Goal: Transaction & Acquisition: Purchase product/service

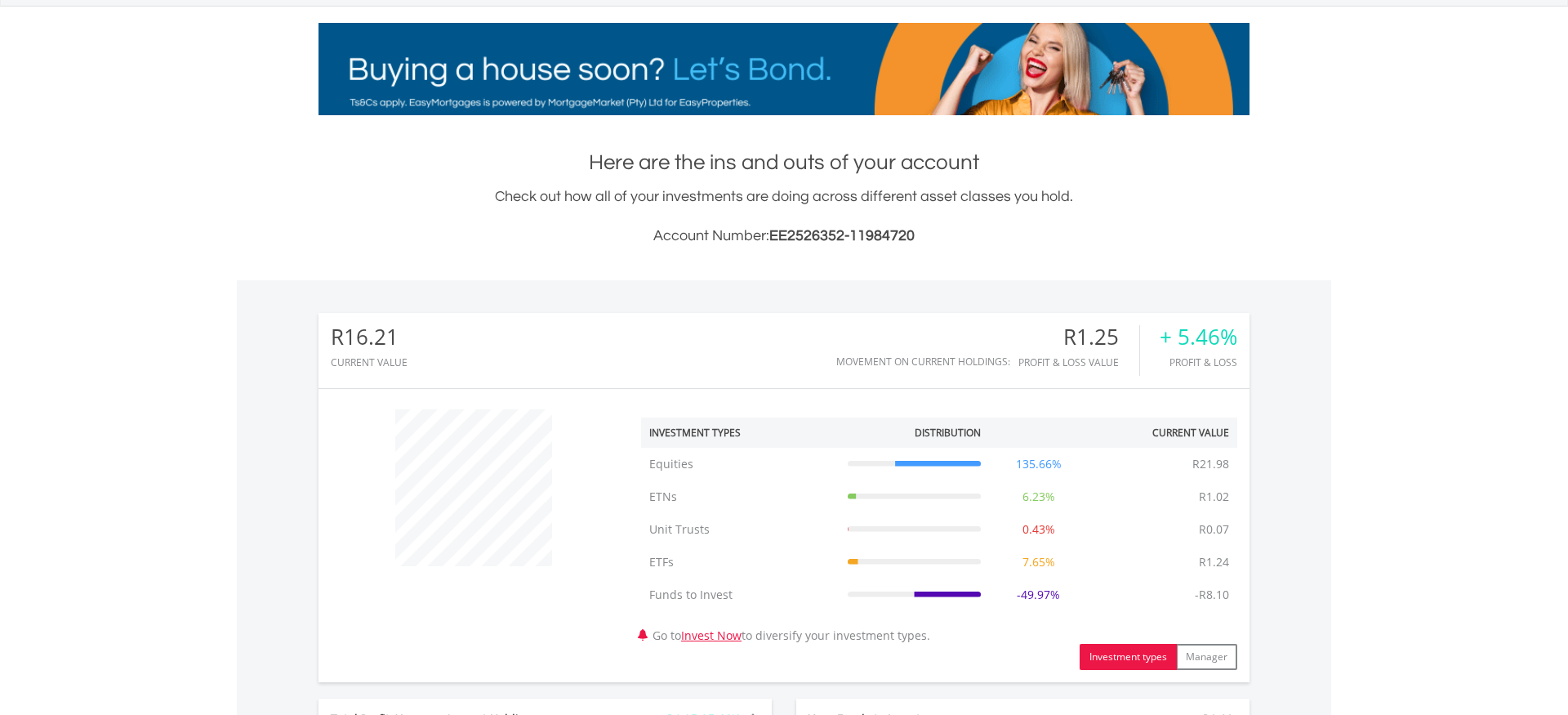
scroll to position [765, 0]
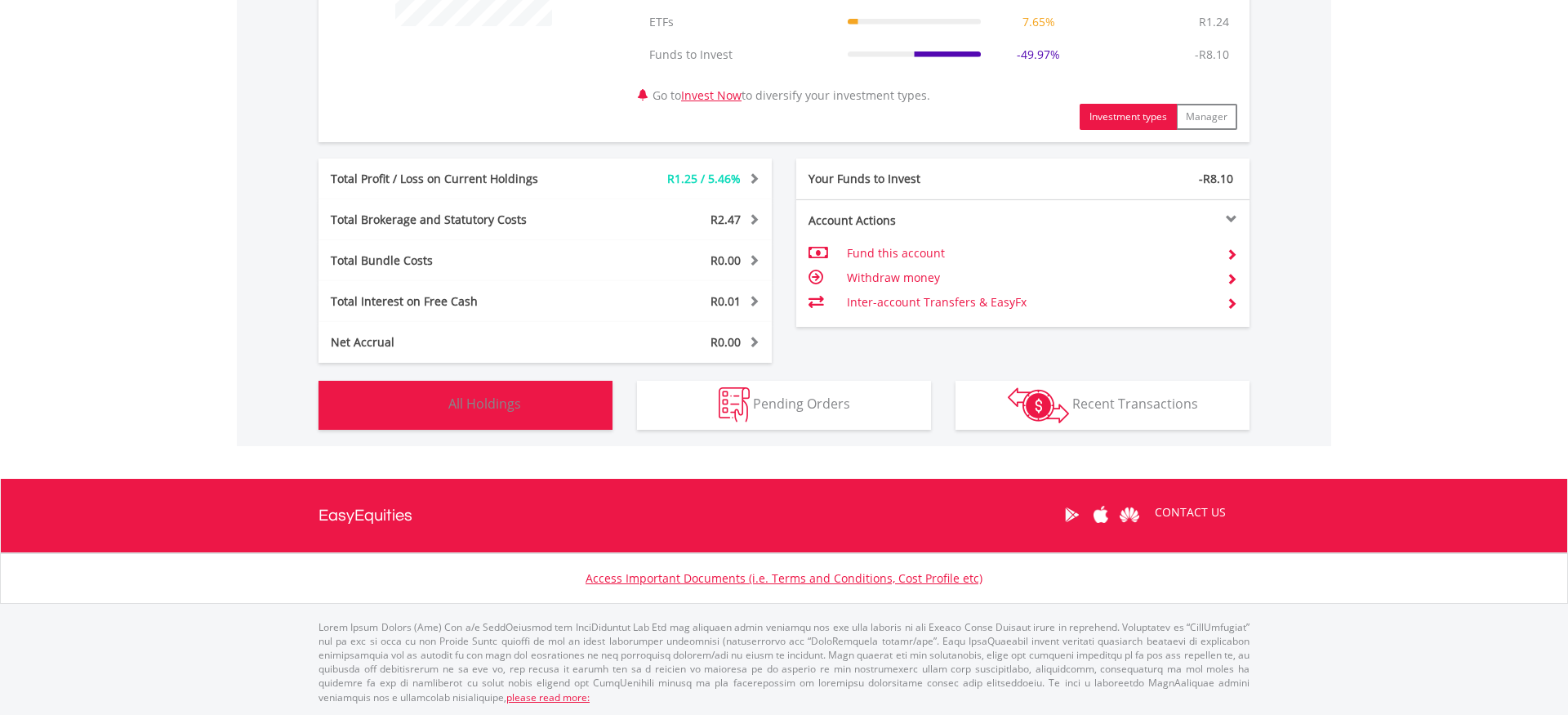
click at [425, 399] on img "button" at bounding box center [427, 405] width 35 height 35
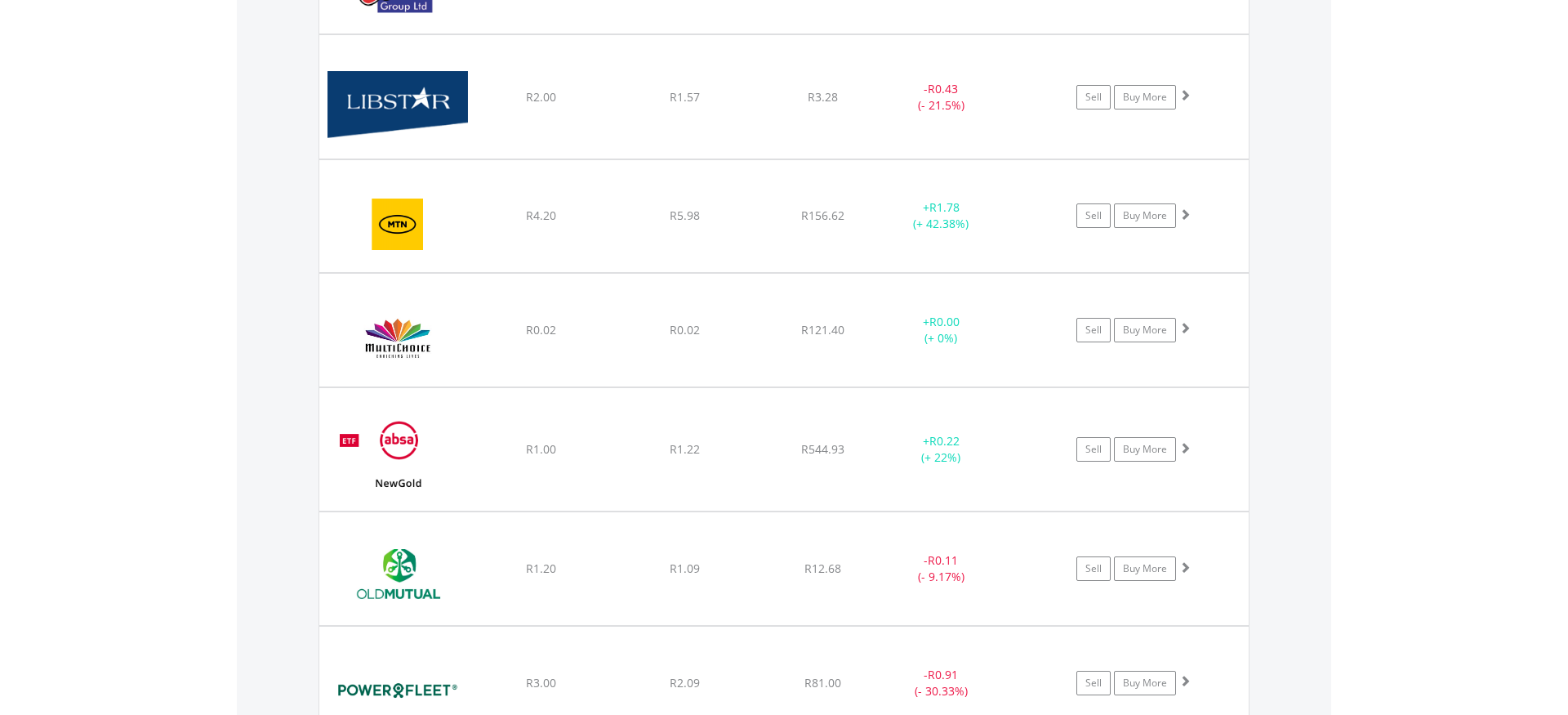
scroll to position [2258, 0]
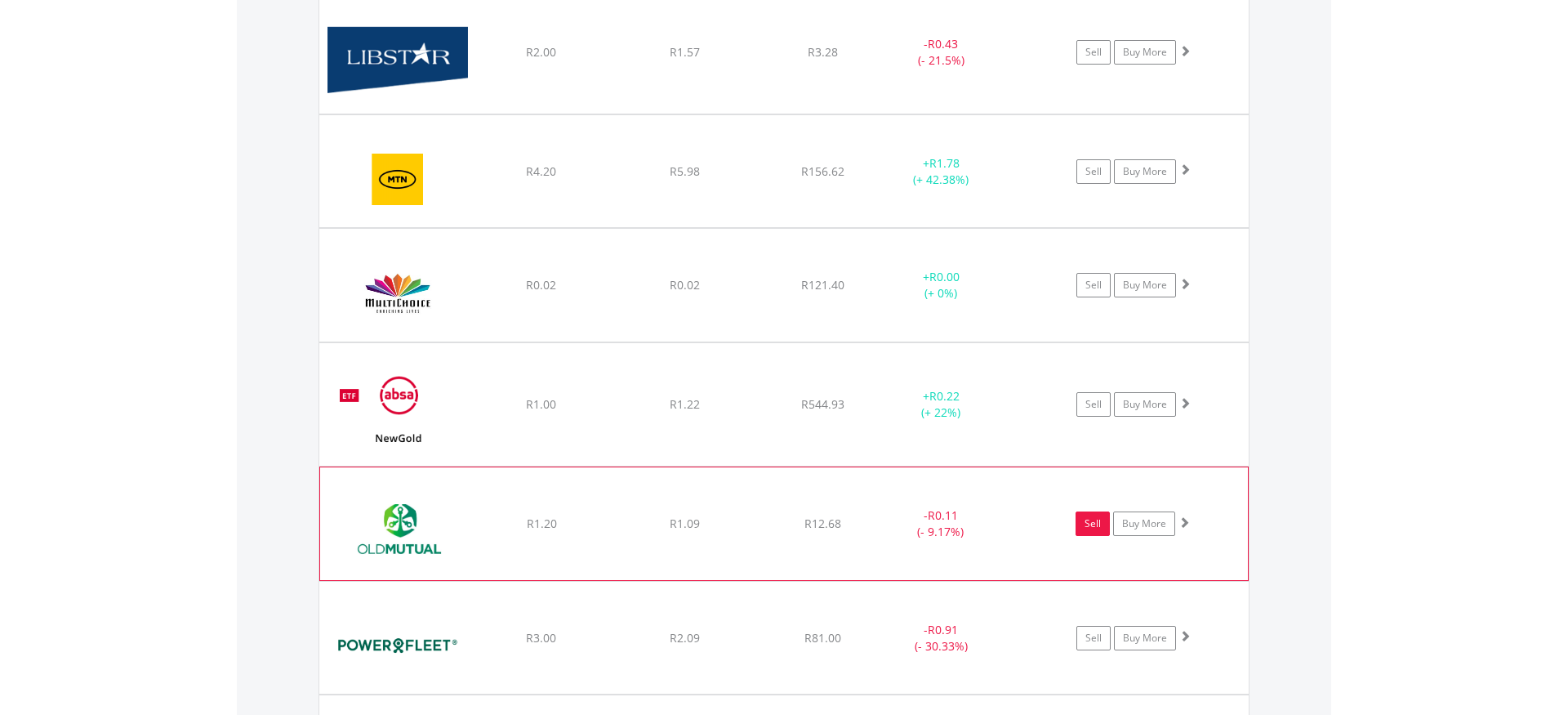
click at [1089, 512] on link "Sell" at bounding box center [1092, 523] width 34 height 24
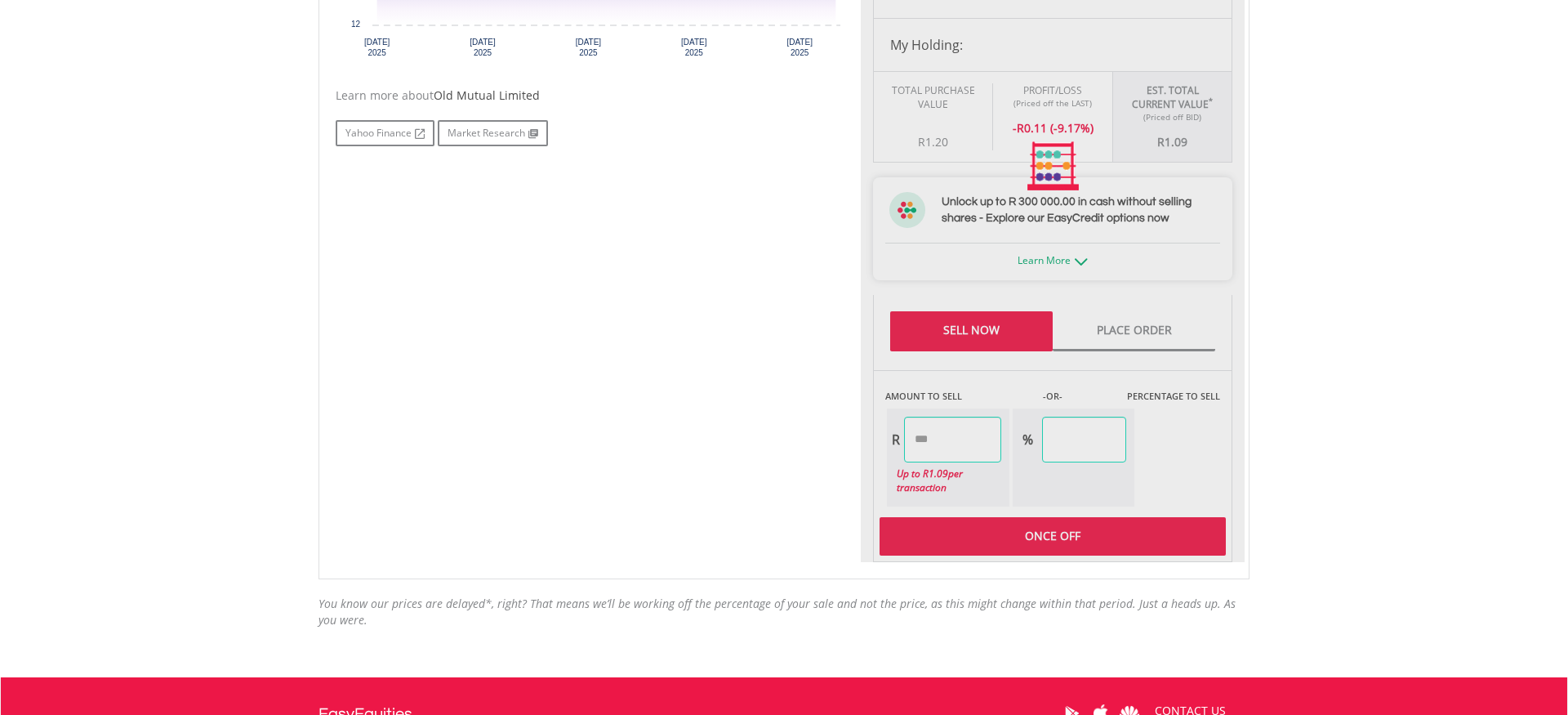
scroll to position [789, 0]
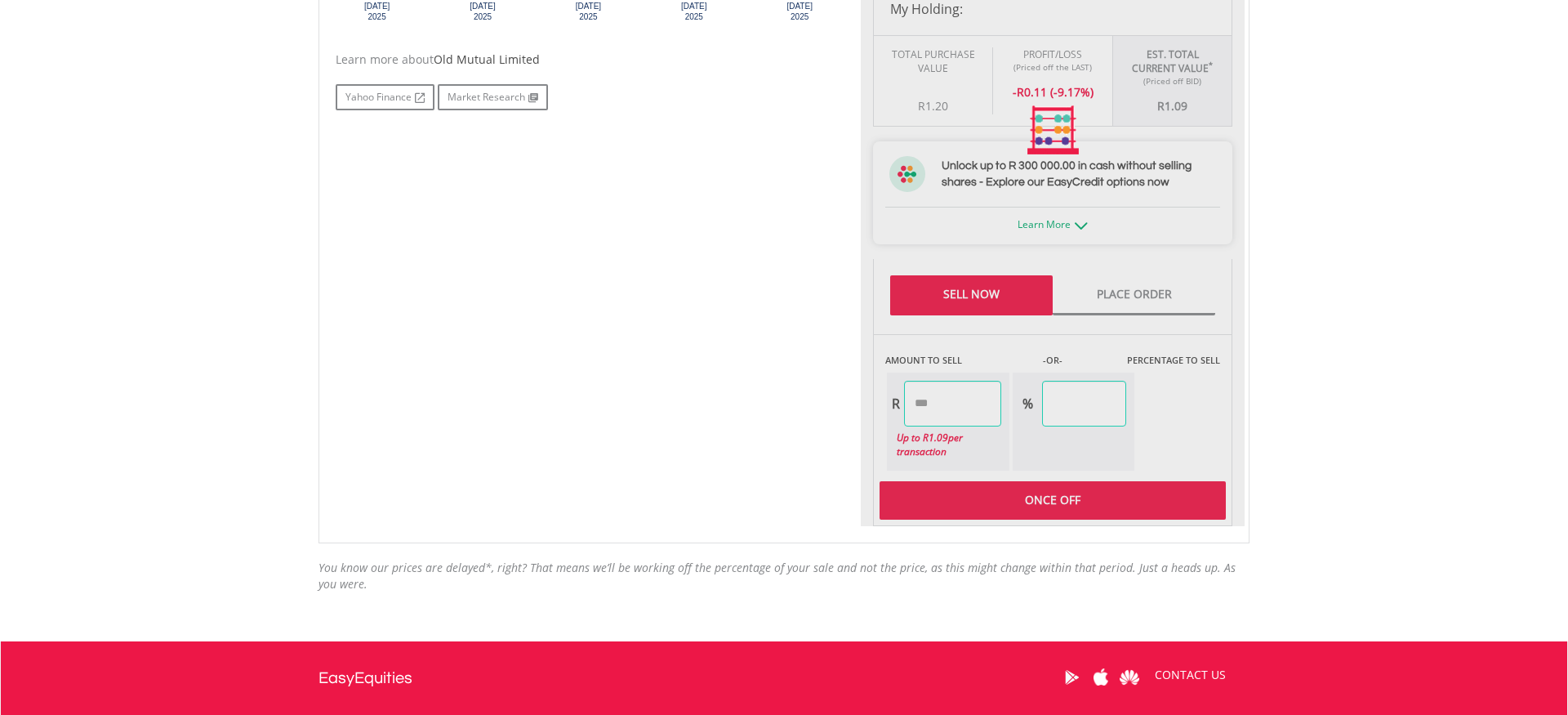
type input "****"
type input "******"
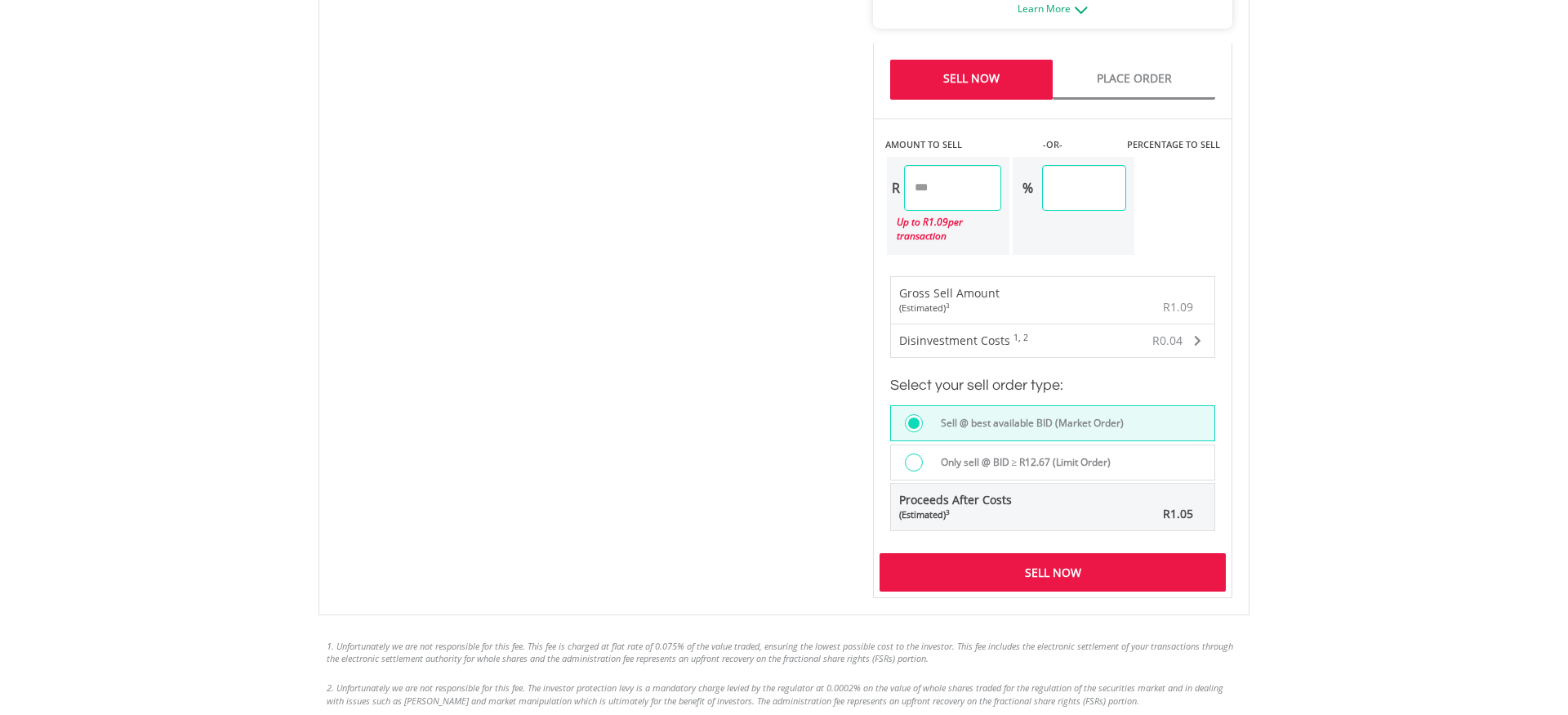
scroll to position [1014, 0]
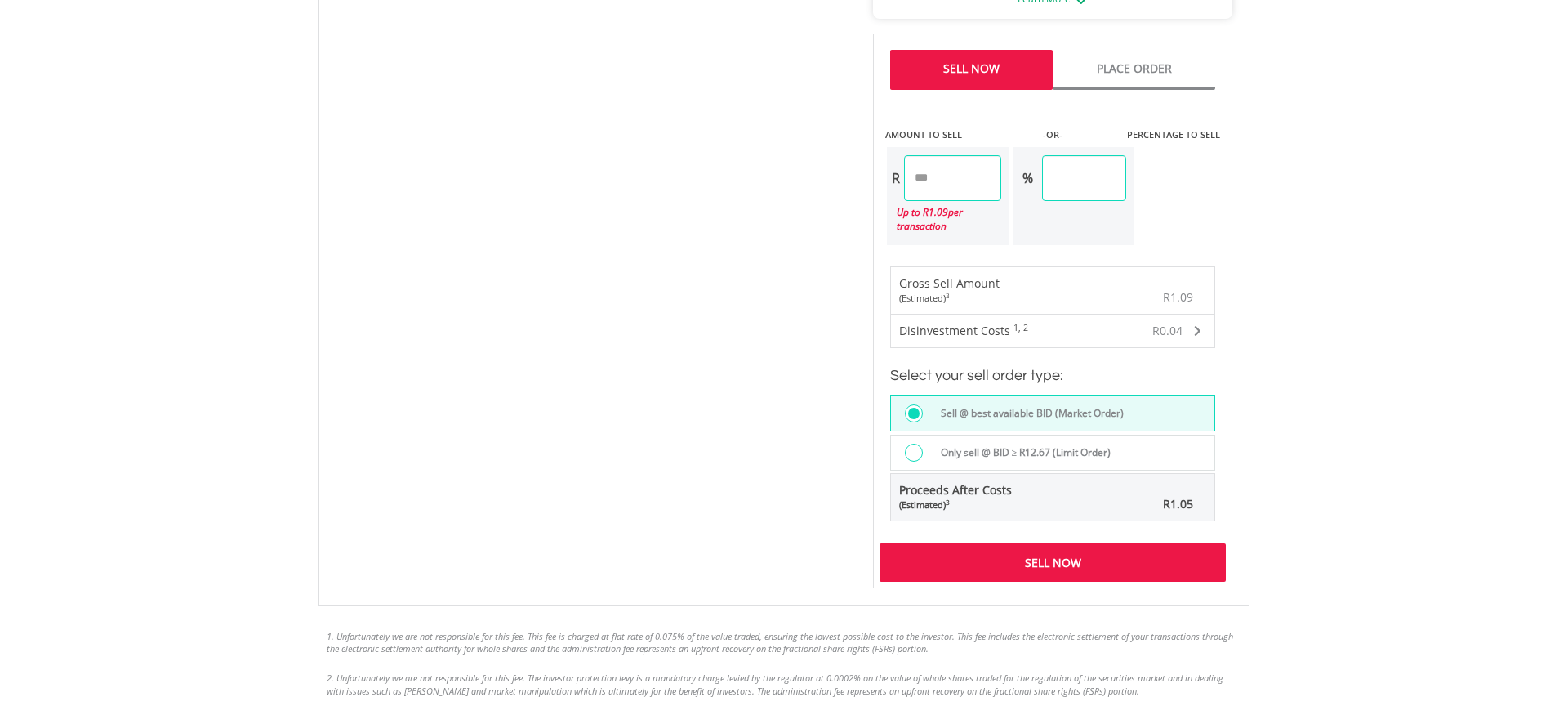
click at [961, 557] on div "Sell Now" at bounding box center [1052, 562] width 346 height 38
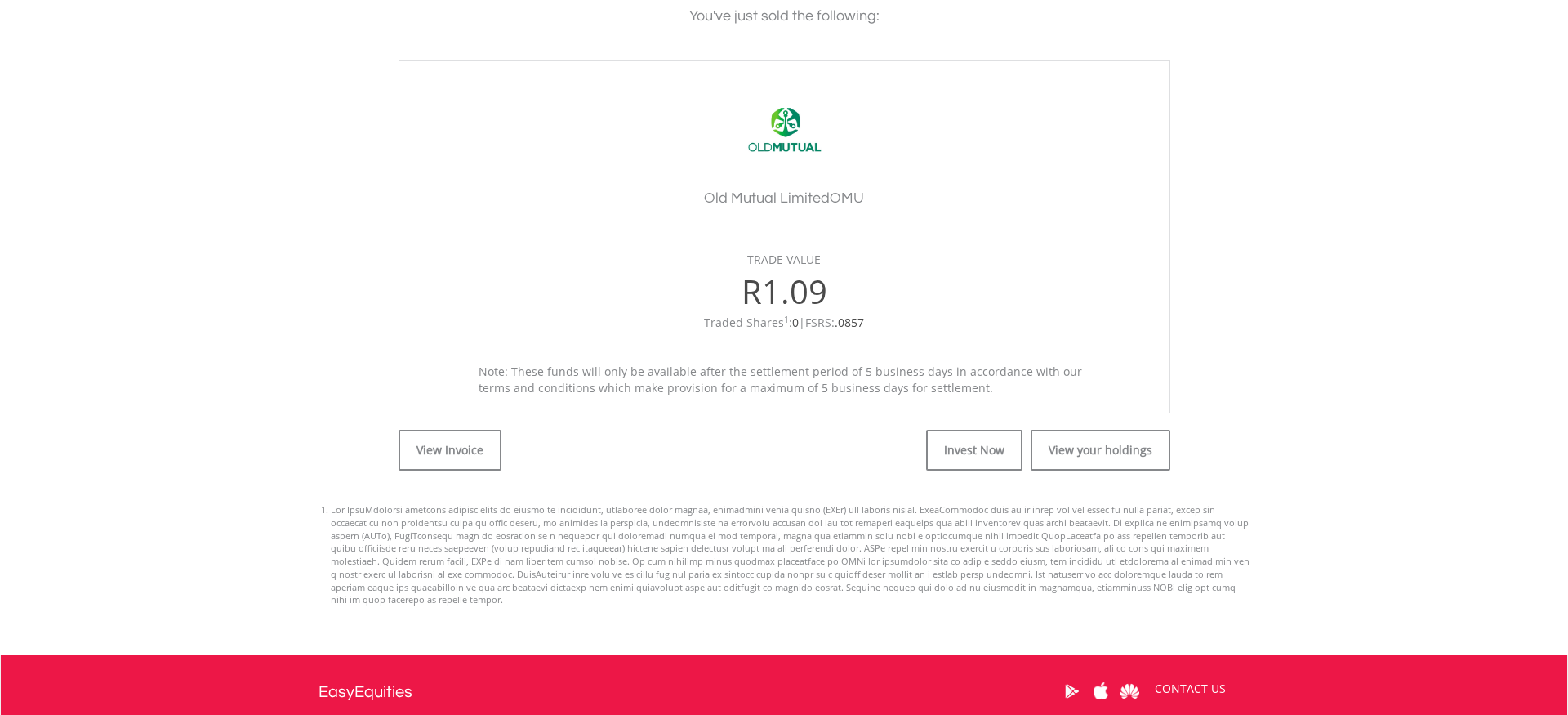
scroll to position [451, 0]
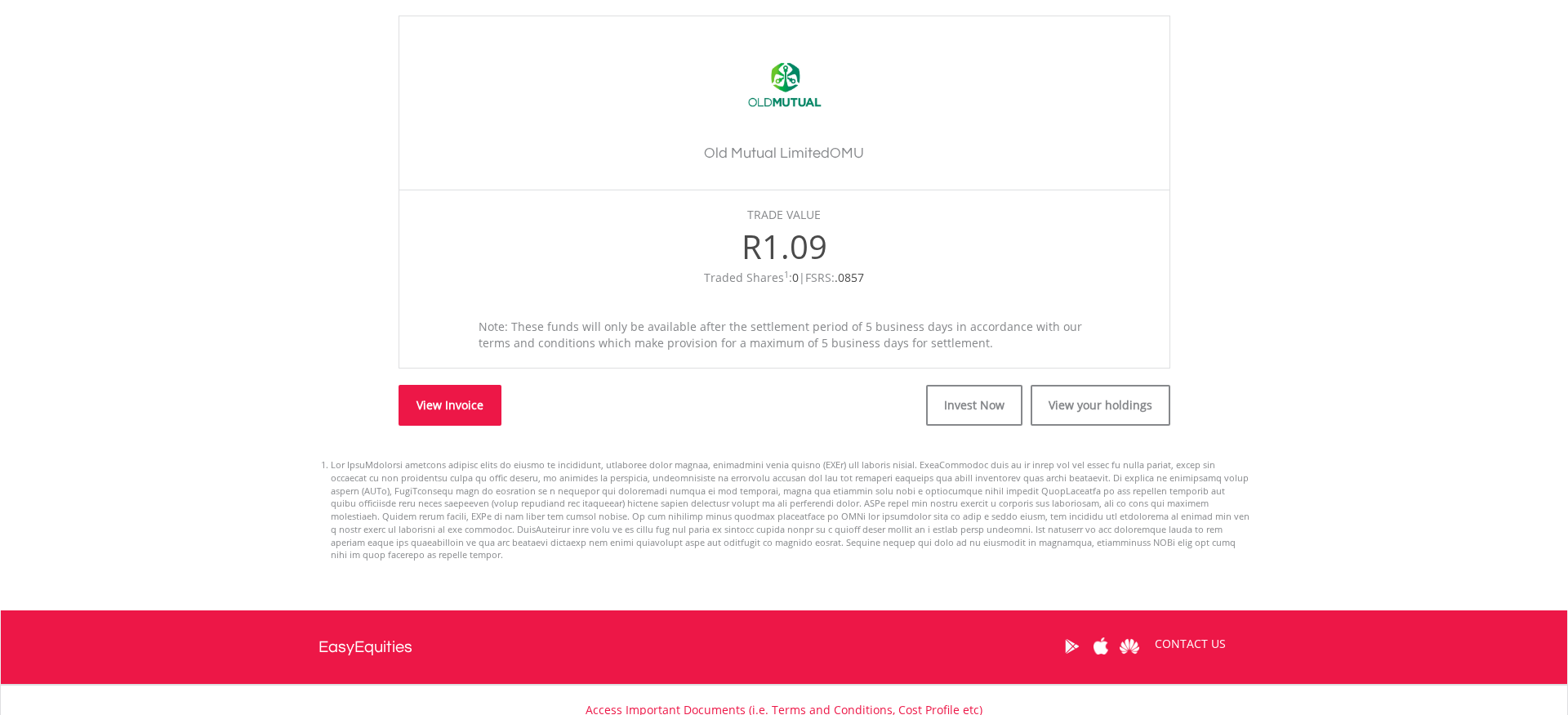
click at [418, 385] on link "View Invoice" at bounding box center [450, 405] width 103 height 41
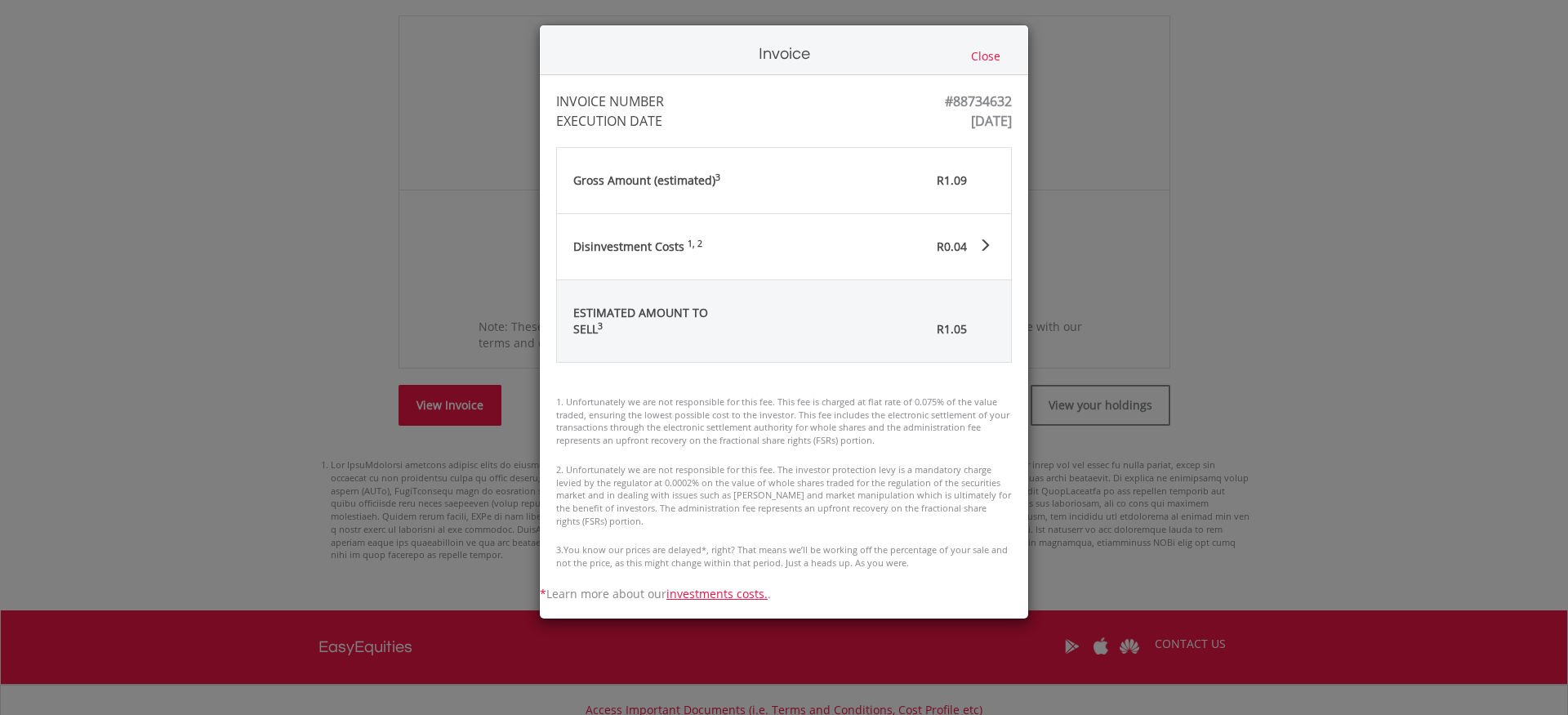
scroll to position [509, 0]
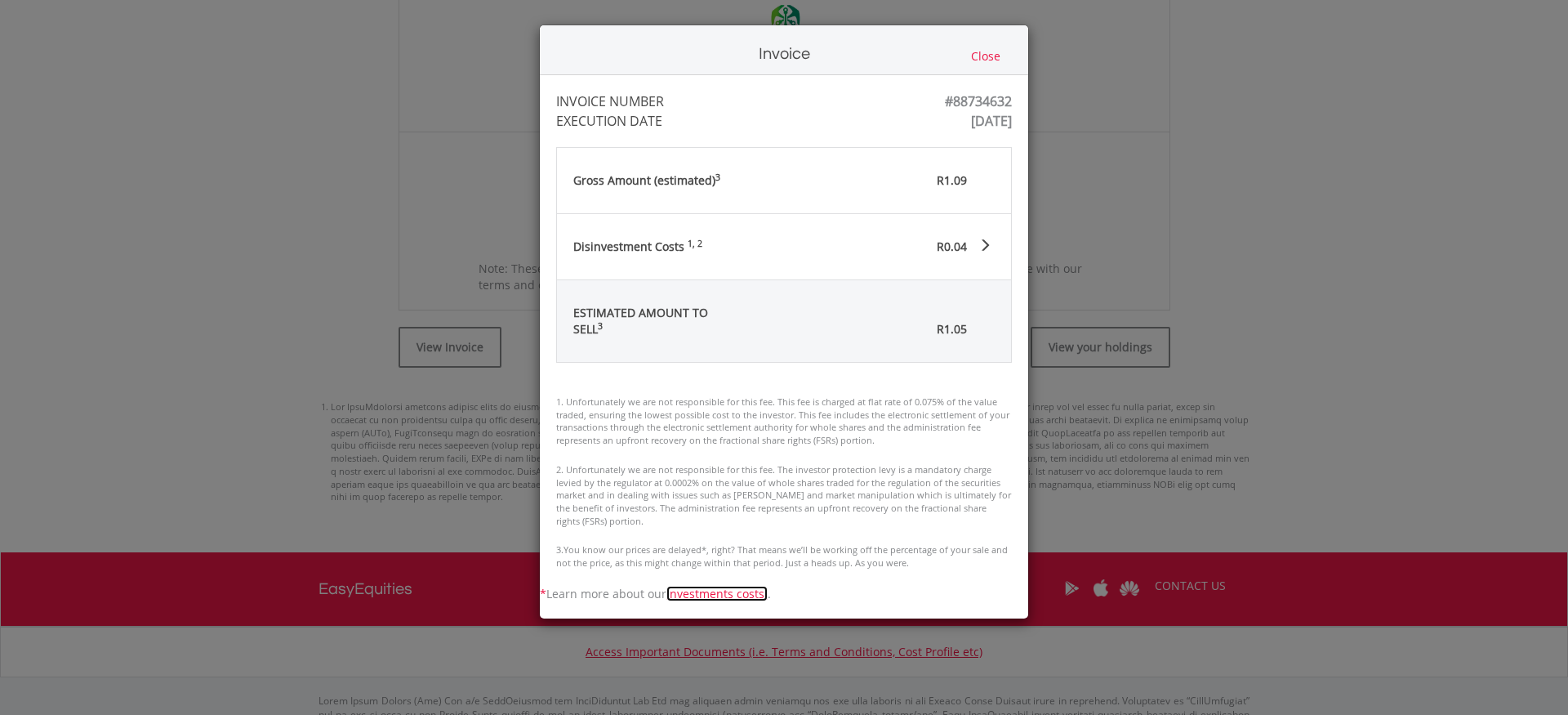
click at [709, 593] on link "investments costs." at bounding box center [717, 593] width 102 height 16
click at [437, 185] on div "Invoice Close INVOICE NUMBER #88734632 EXECUTION DATE Wed Aug 20 09:24:37 UTC 2…" at bounding box center [784, 358] width 1568 height 715
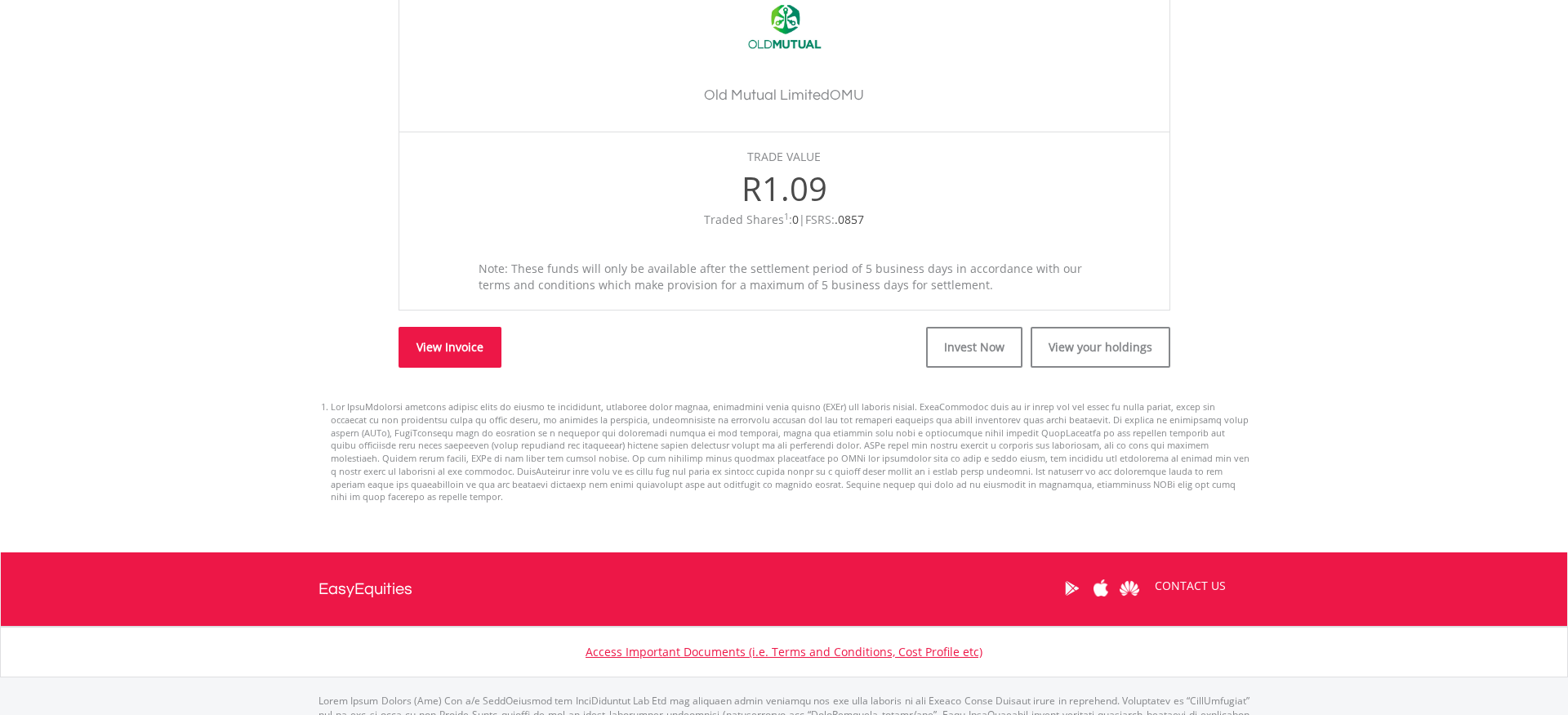
scroll to position [0, 0]
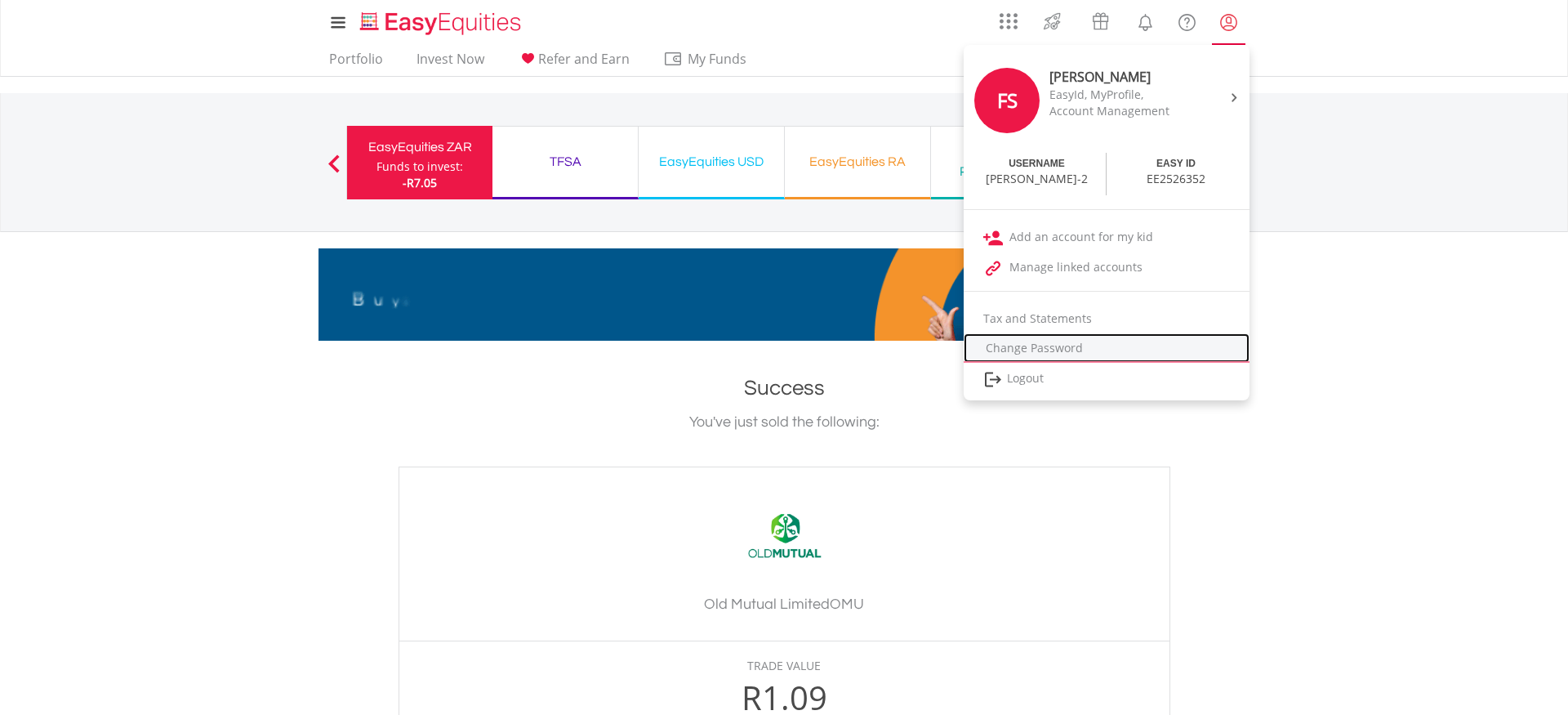
click at [1106, 342] on link "Change Password" at bounding box center [1107, 348] width 286 height 29
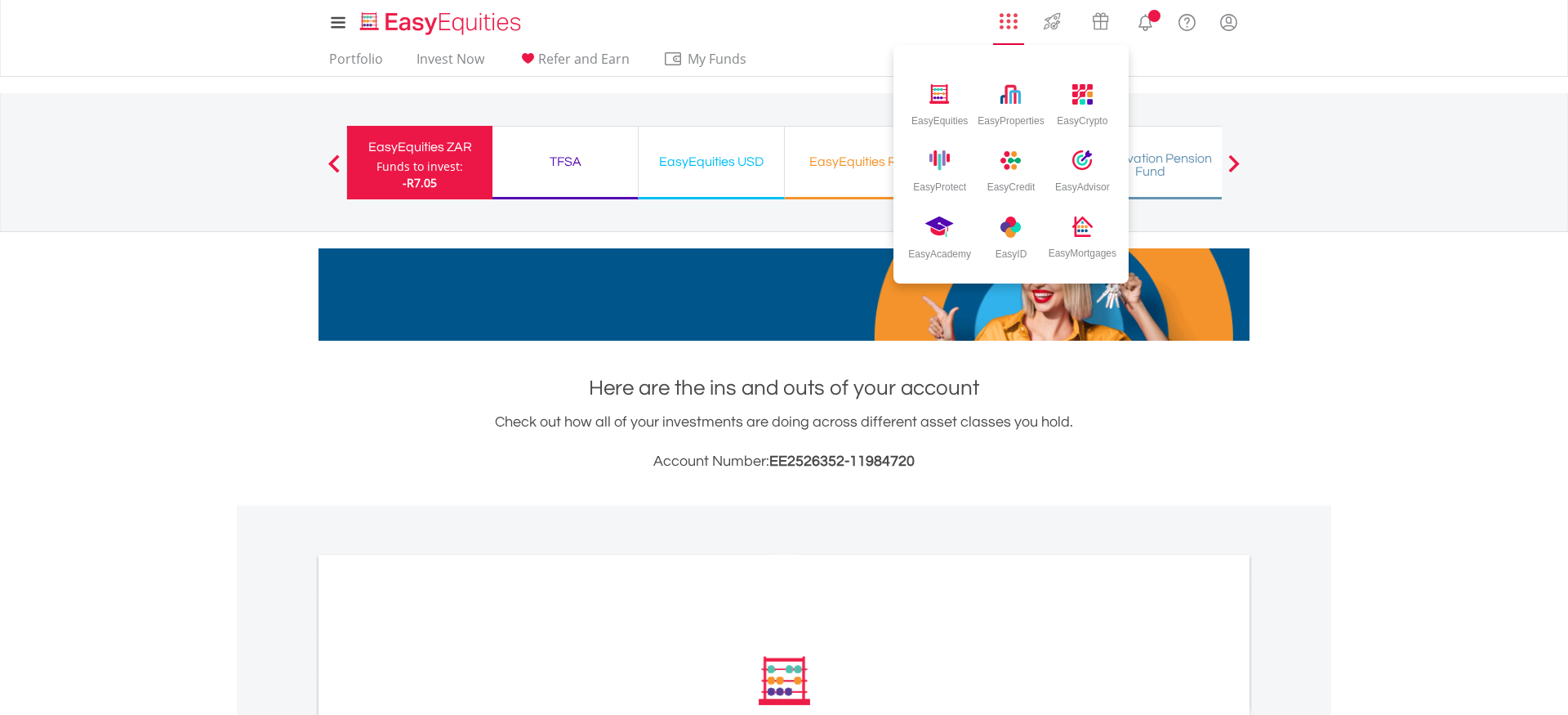
click at [1006, 21] on img "AppsGrid" at bounding box center [1009, 21] width 18 height 18
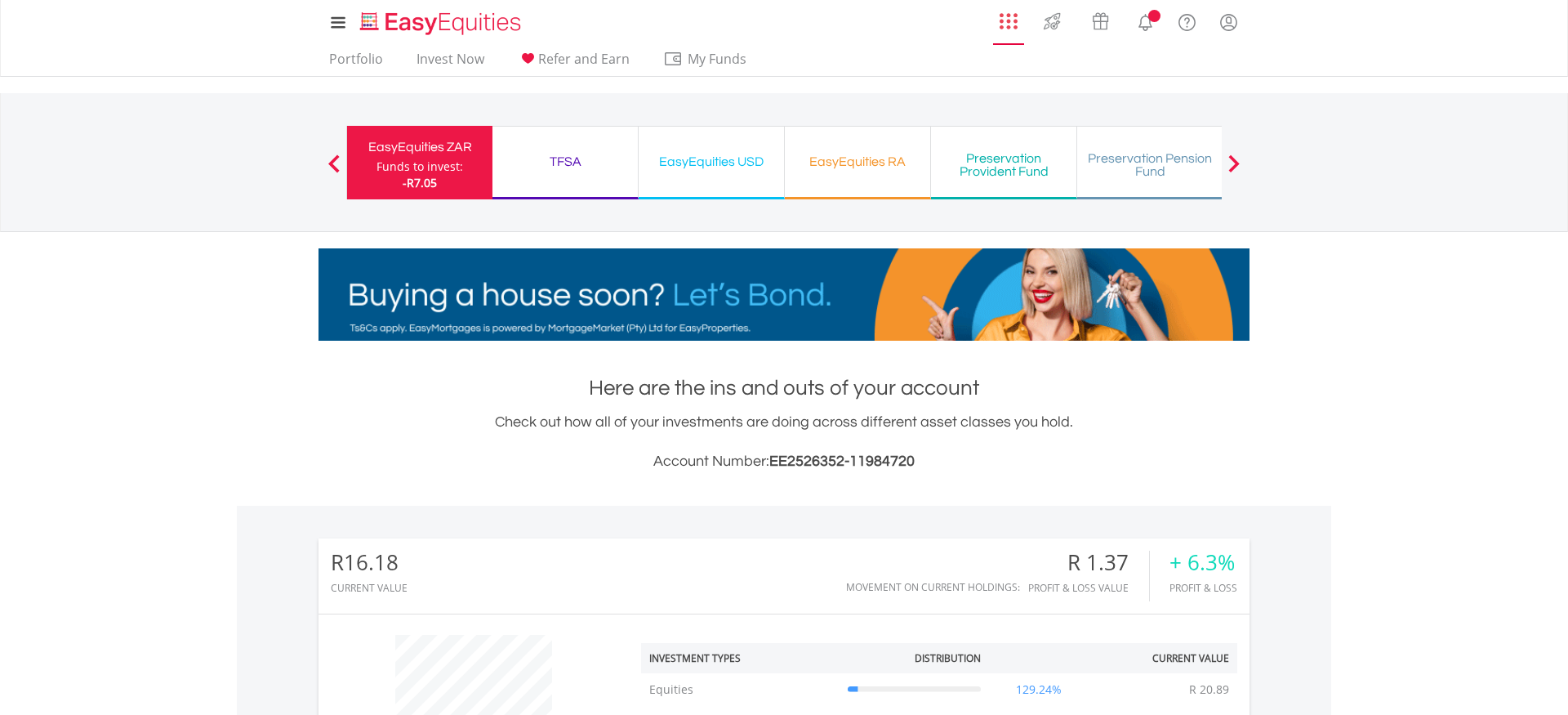
scroll to position [157, 310]
click at [1005, 21] on img "AppsGrid" at bounding box center [1009, 21] width 18 height 18
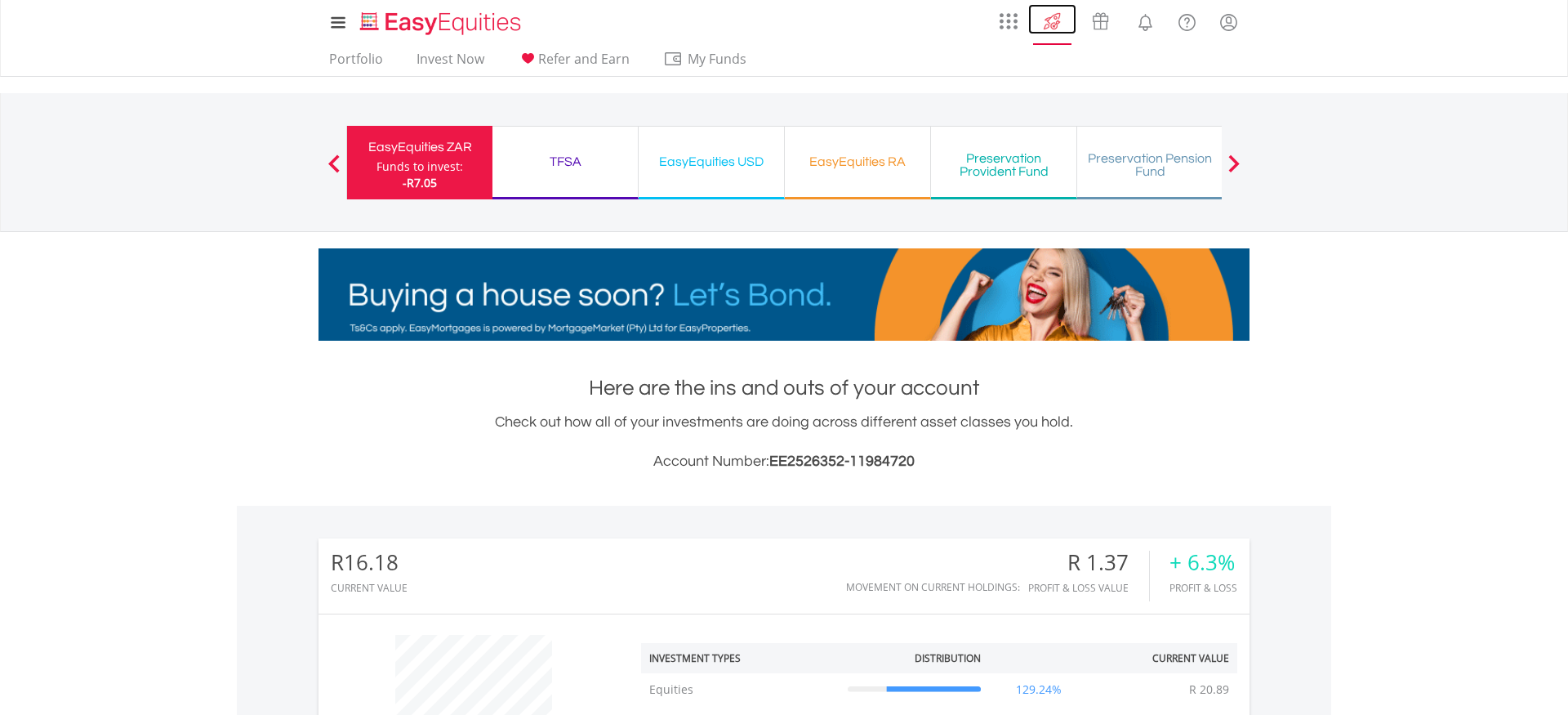
click at [1054, 27] on img at bounding box center [1052, 20] width 27 height 26
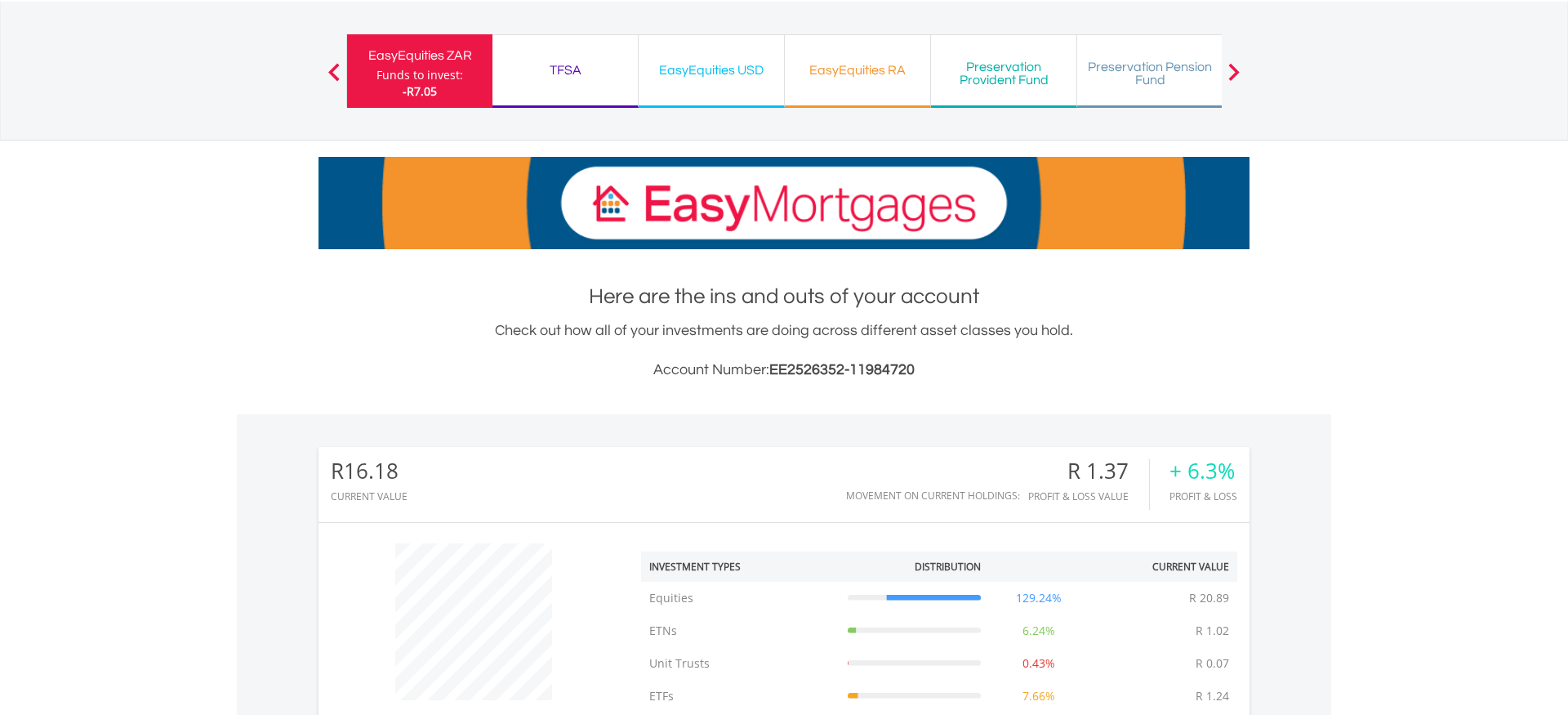
scroll to position [0, 0]
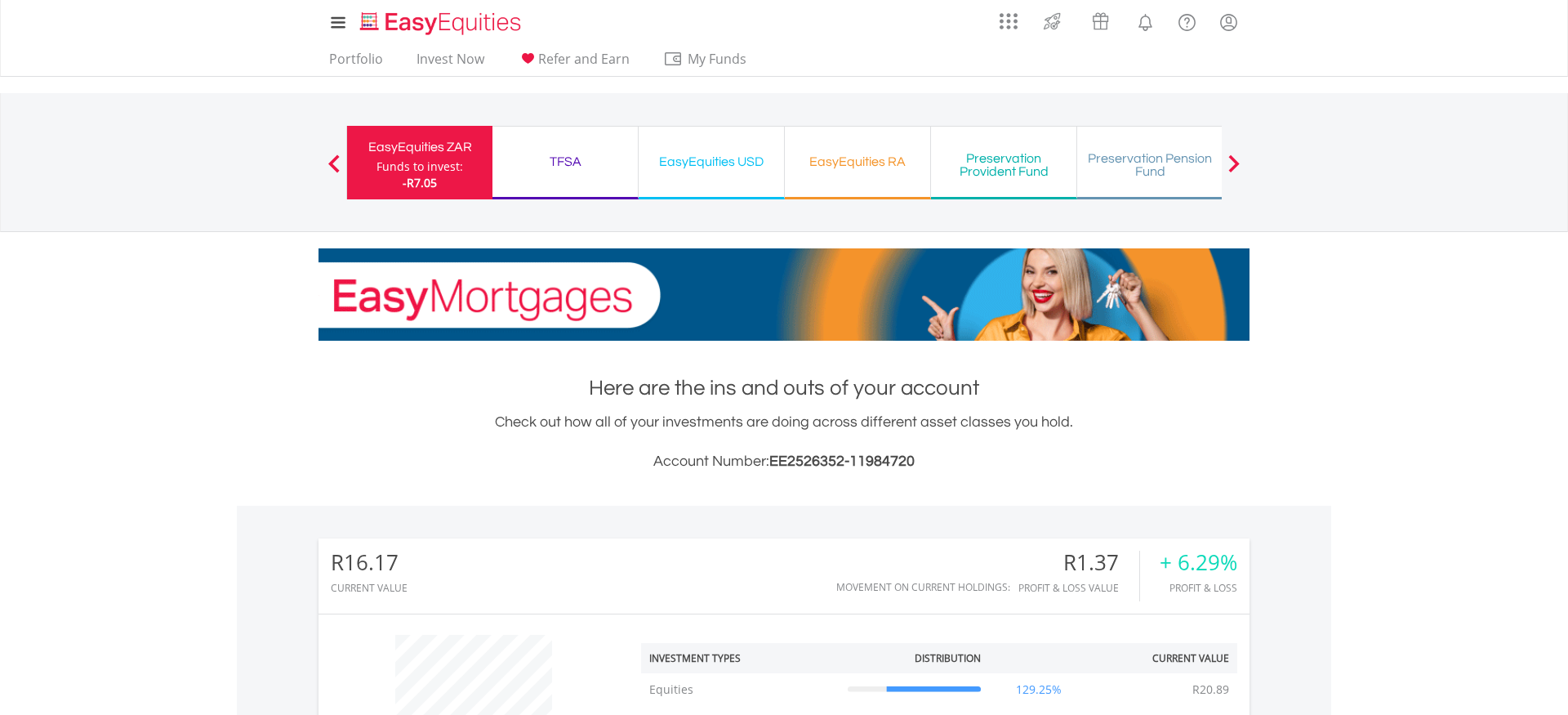
scroll to position [157, 310]
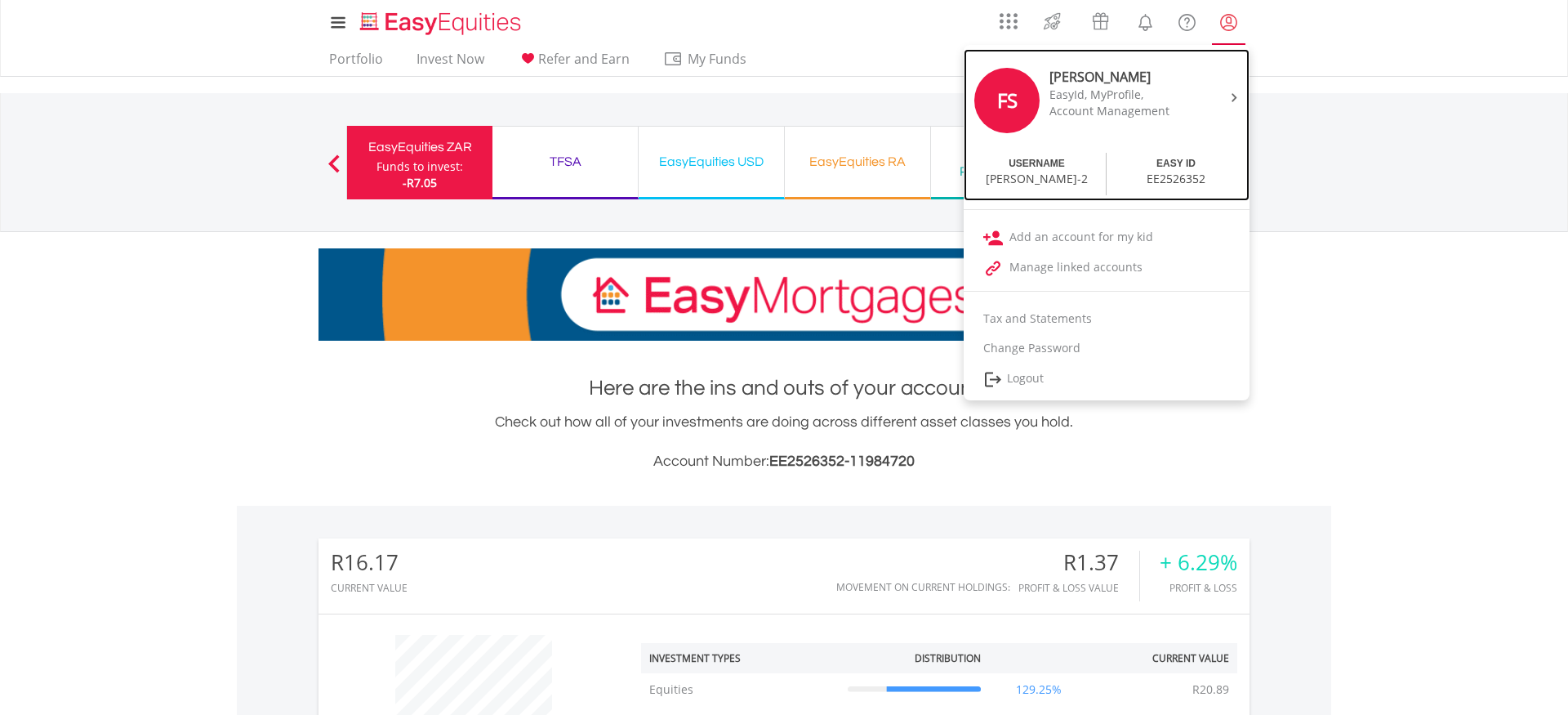
click at [1235, 97] on img at bounding box center [1235, 97] width 6 height 9
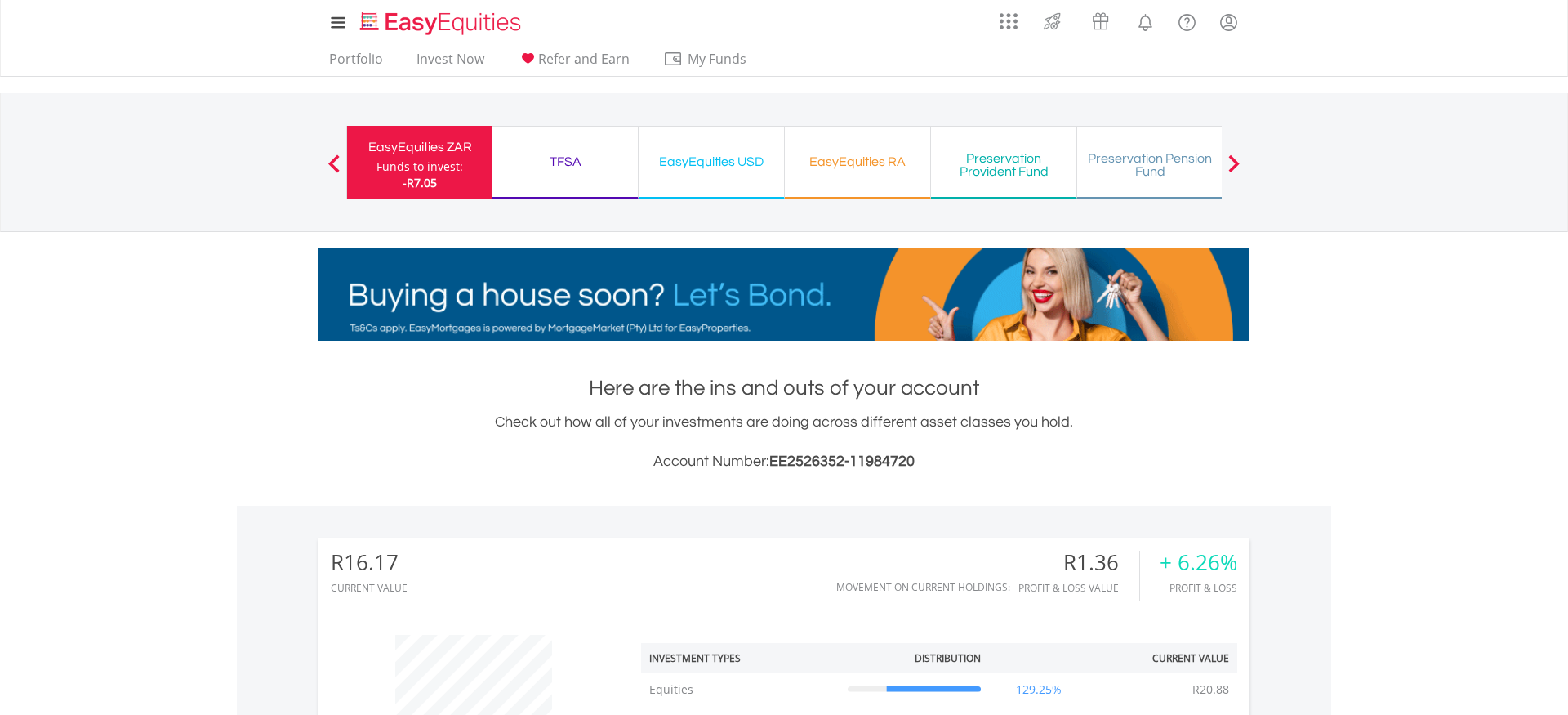
scroll to position [157, 310]
